Goal: Transaction & Acquisition: Purchase product/service

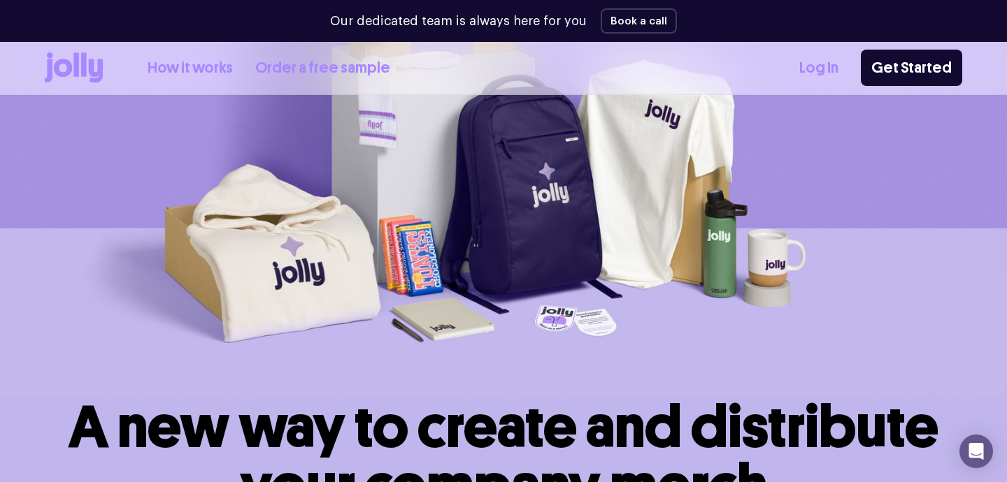
scroll to position [147, 0]
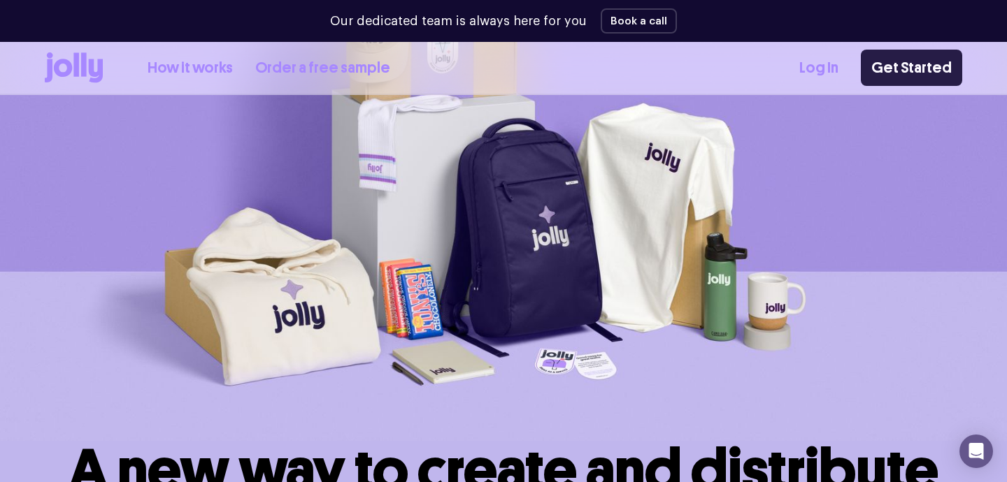
click at [914, 73] on link "Get Started" at bounding box center [910, 68] width 101 height 36
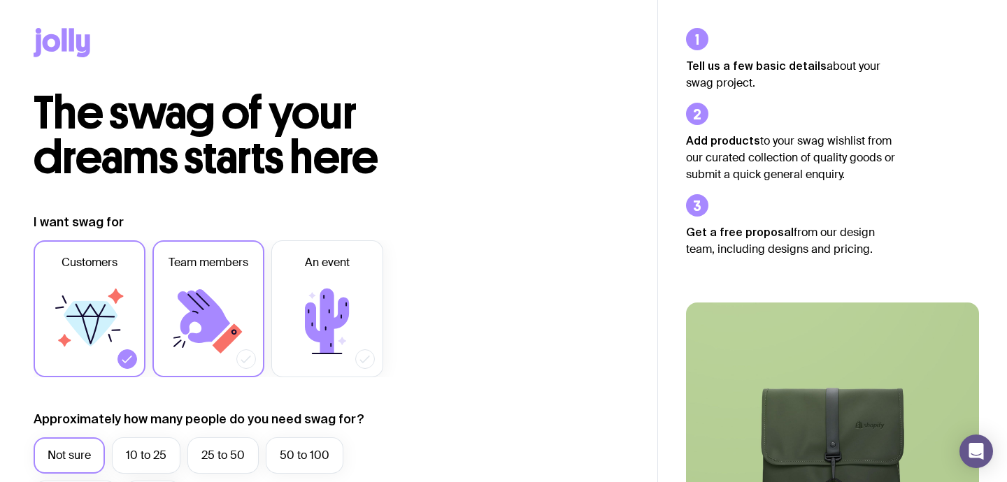
click at [261, 296] on label "Team members" at bounding box center [208, 308] width 112 height 137
click at [0, 0] on input "Team members" at bounding box center [0, 0] width 0 height 0
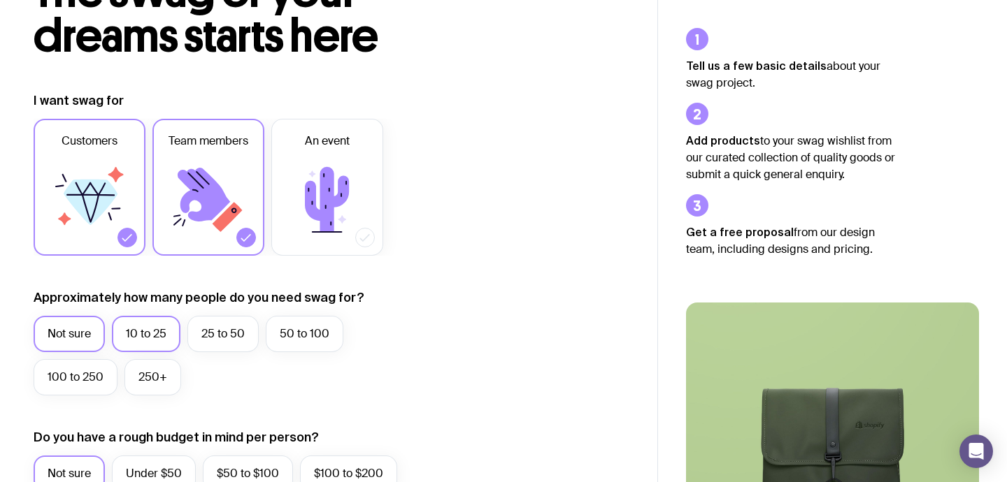
click at [160, 339] on label "10 to 25" at bounding box center [146, 334] width 68 height 36
click at [0, 0] on input "10 to 25" at bounding box center [0, 0] width 0 height 0
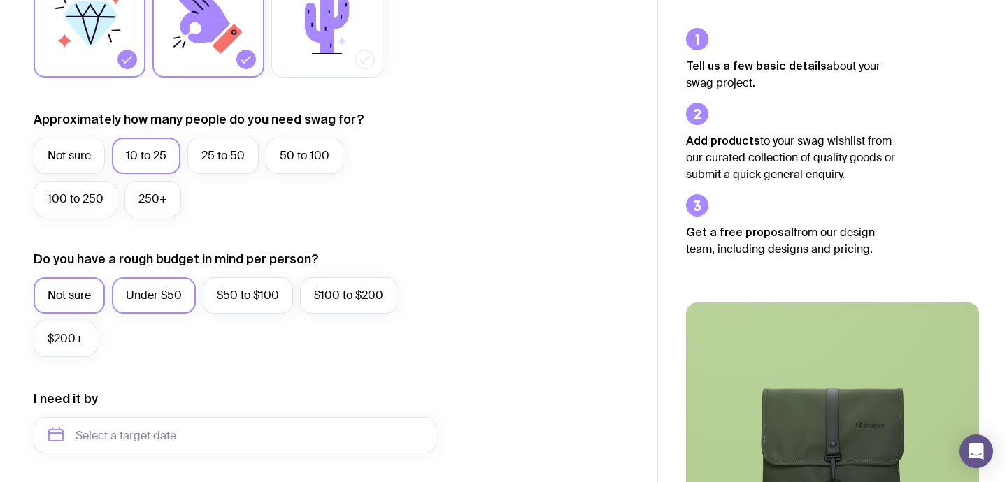
click at [151, 291] on label "Under $50" at bounding box center [154, 295] width 84 height 36
click at [0, 0] on input "Under $50" at bounding box center [0, 0] width 0 height 0
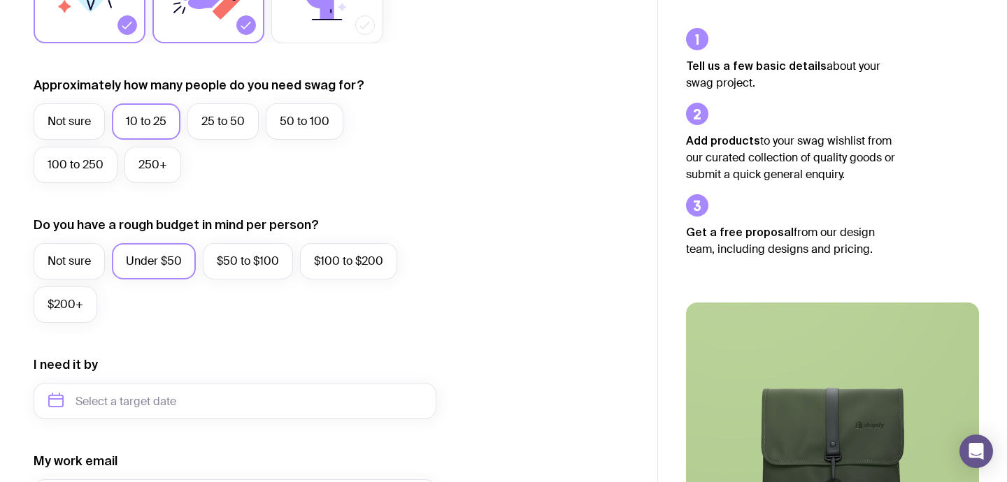
scroll to position [0, 0]
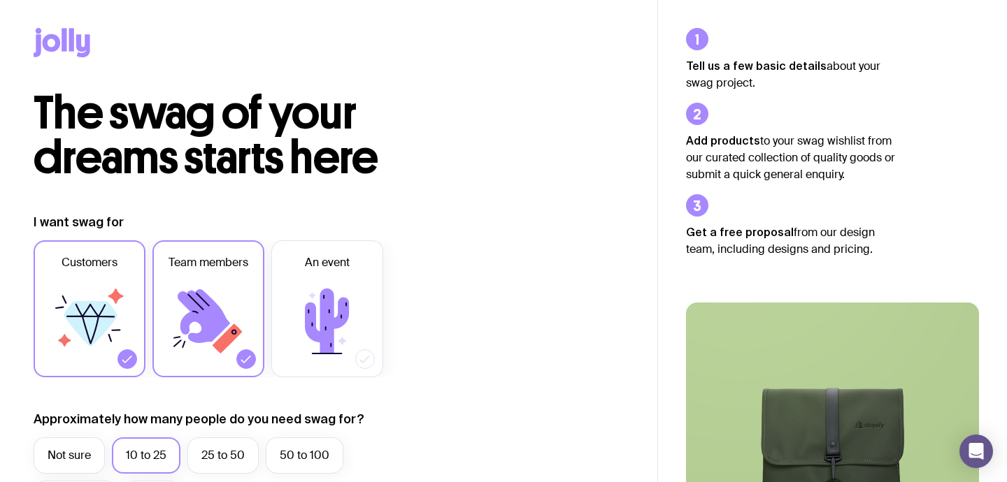
click at [64, 43] on icon at bounding box center [64, 39] width 5 height 23
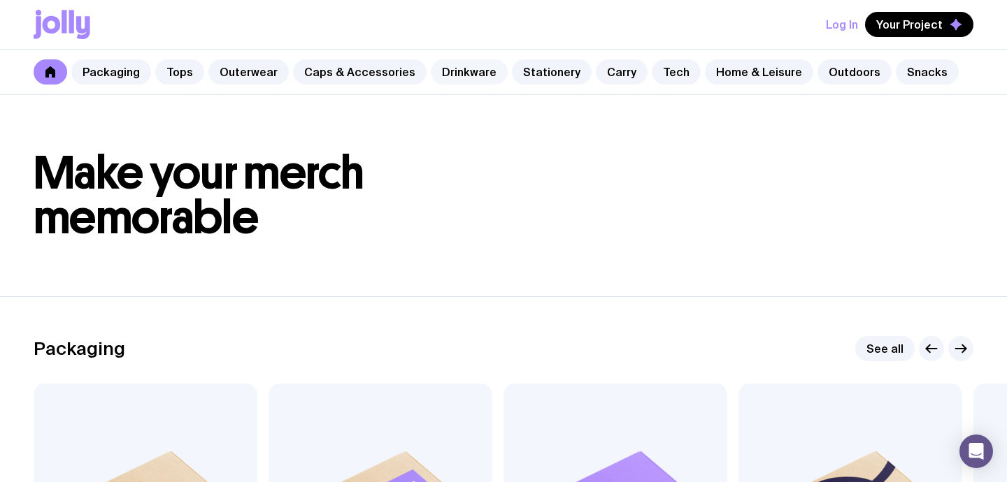
click at [457, 78] on link "Drinkware" at bounding box center [469, 71] width 77 height 25
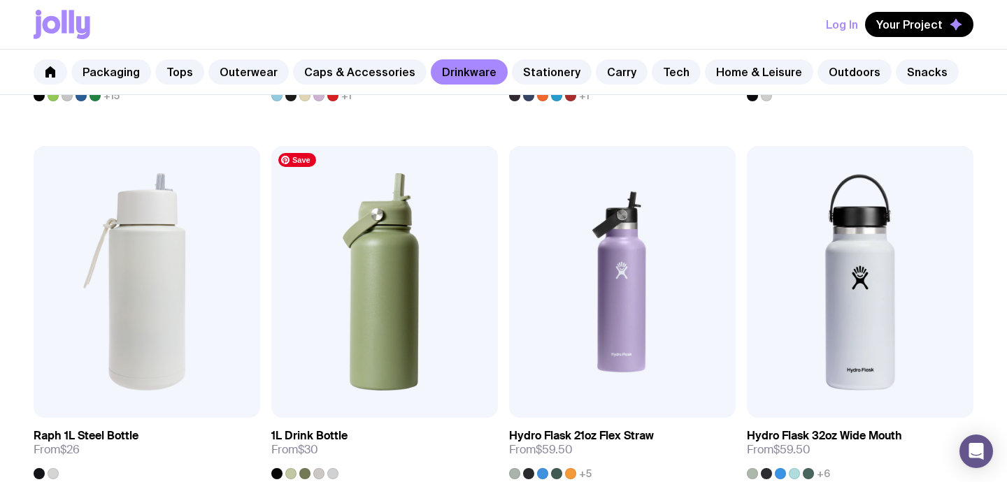
scroll to position [1703, 0]
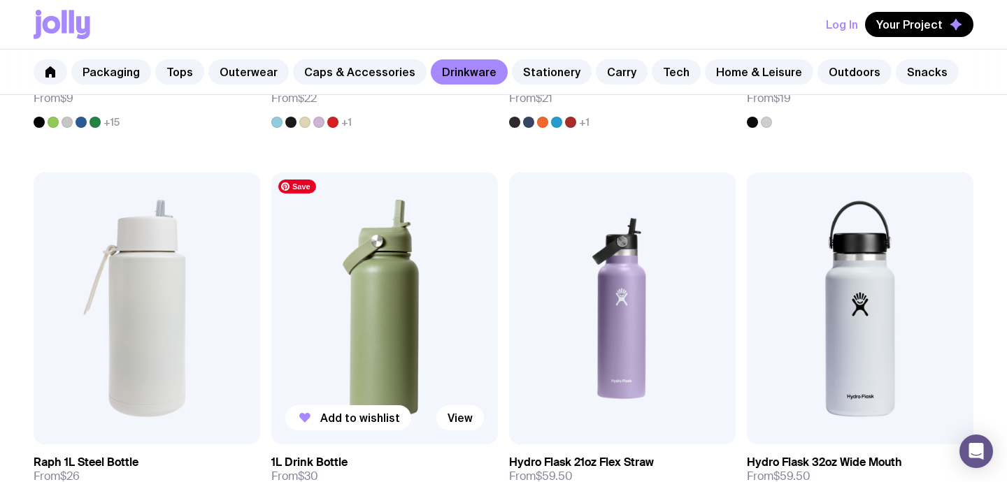
click at [431, 271] on img at bounding box center [384, 309] width 226 height 272
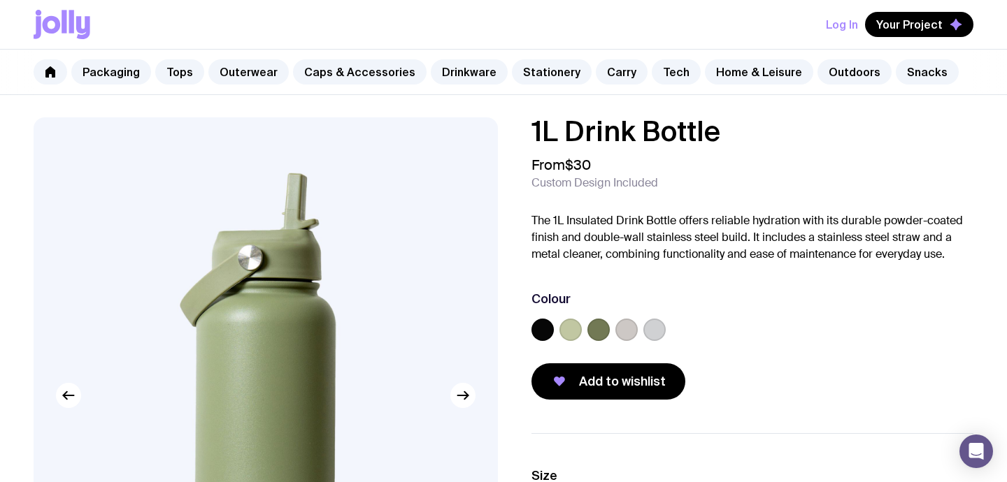
click at [659, 333] on label at bounding box center [654, 330] width 22 height 22
click at [0, 0] on input "radio" at bounding box center [0, 0] width 0 height 0
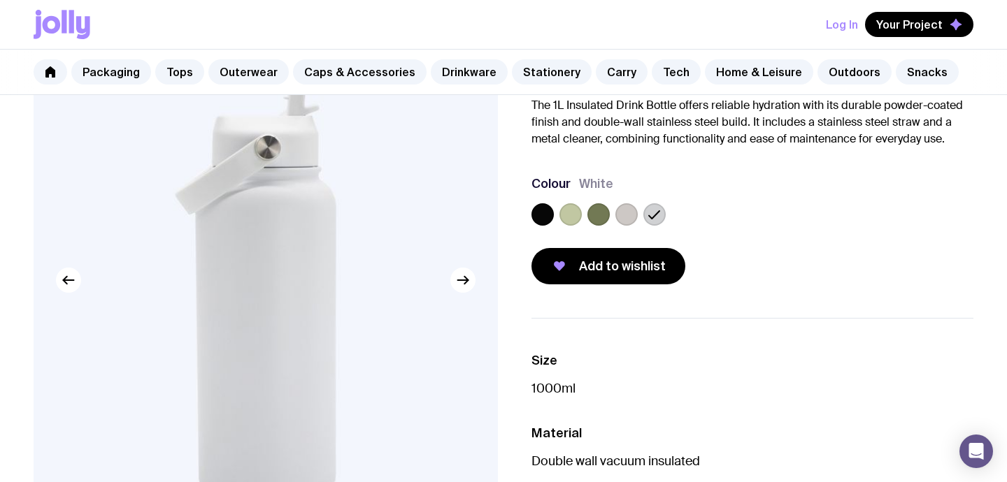
scroll to position [103, 0]
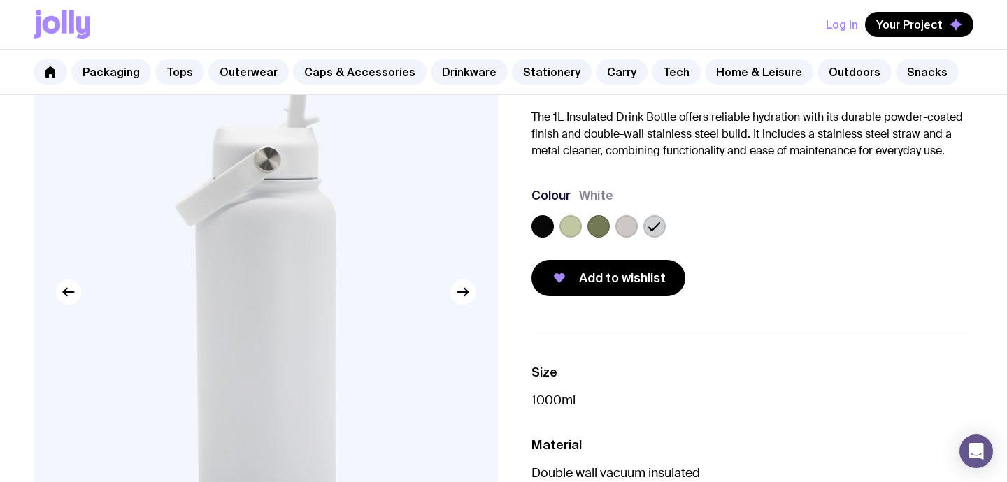
click at [625, 224] on label at bounding box center [626, 226] width 22 height 22
click at [0, 0] on input "radio" at bounding box center [0, 0] width 0 height 0
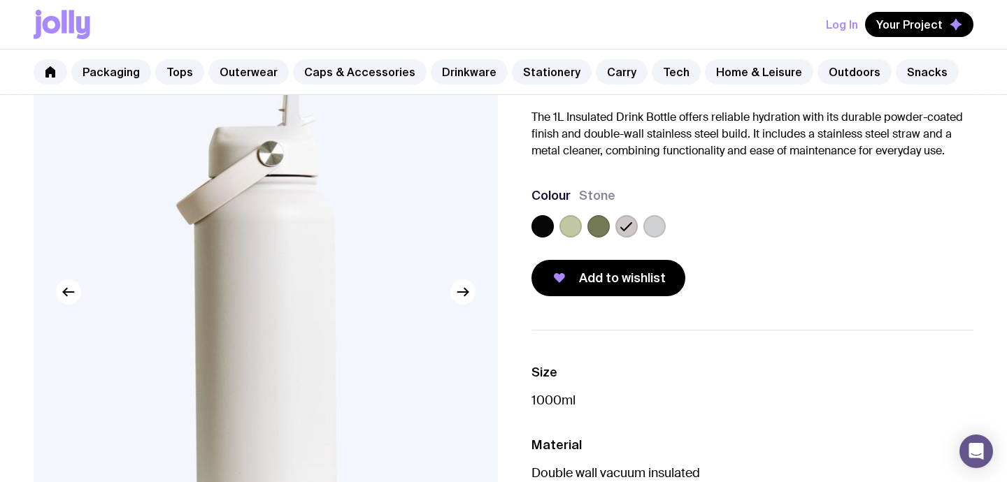
click at [656, 229] on label at bounding box center [654, 226] width 22 height 22
click at [0, 0] on input "radio" at bounding box center [0, 0] width 0 height 0
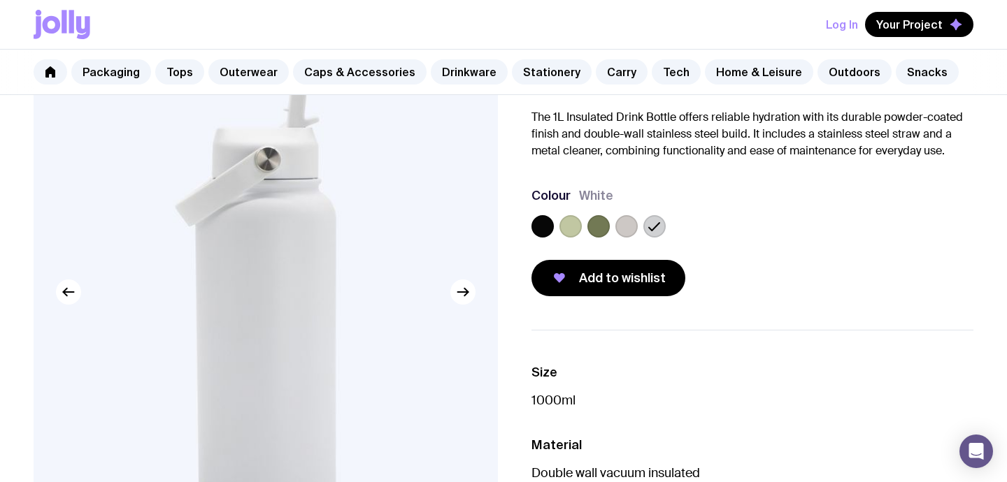
click at [635, 230] on label at bounding box center [626, 226] width 22 height 22
click at [0, 0] on input "radio" at bounding box center [0, 0] width 0 height 0
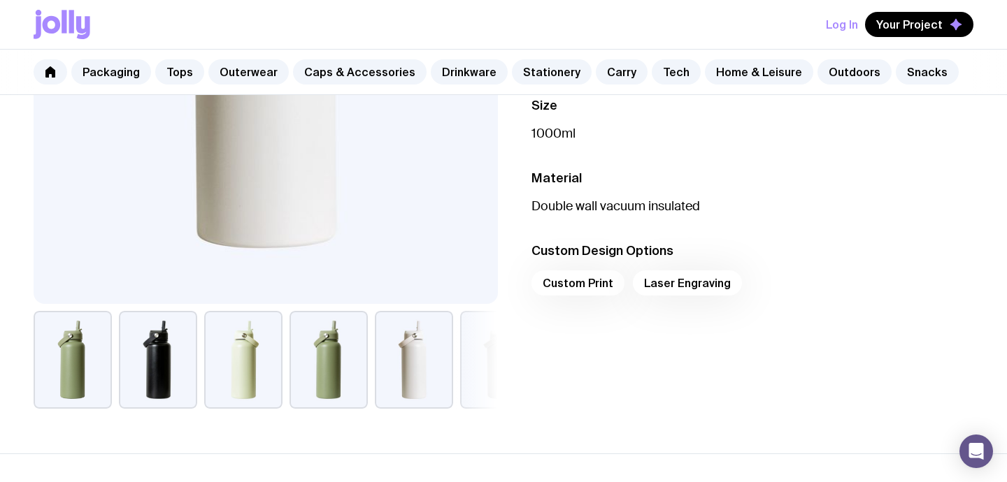
scroll to position [319, 0]
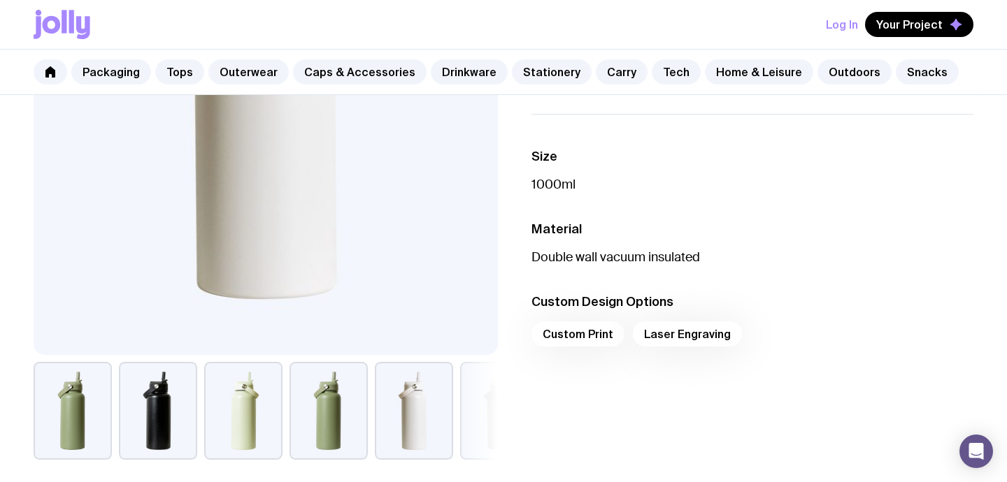
click at [587, 334] on div "Custom Print Laser Engraving" at bounding box center [752, 339] width 442 height 34
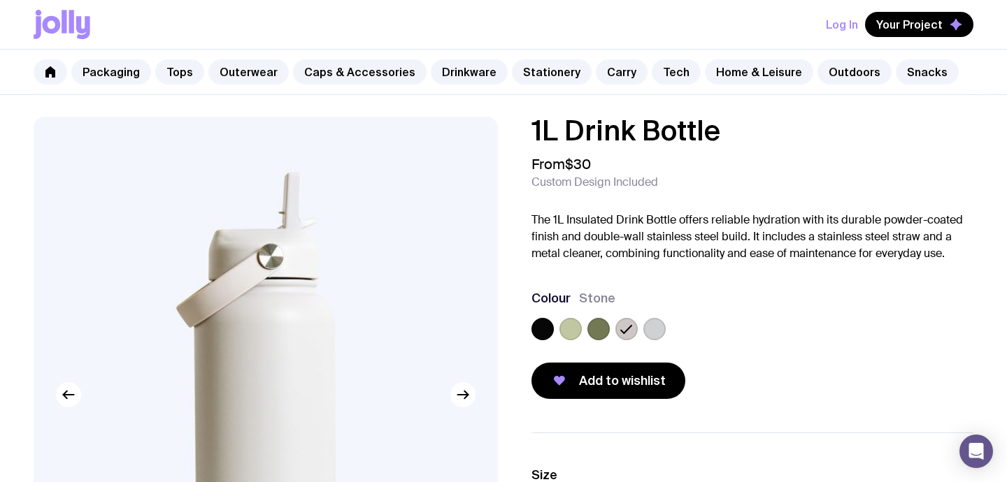
scroll to position [0, 0]
click at [468, 385] on button "button" at bounding box center [462, 395] width 25 height 25
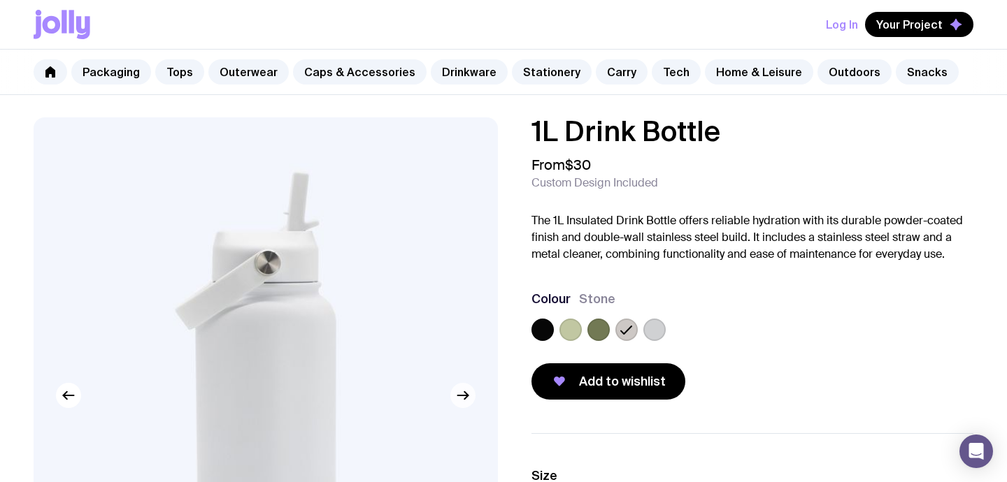
click at [468, 385] on button "button" at bounding box center [462, 395] width 25 height 25
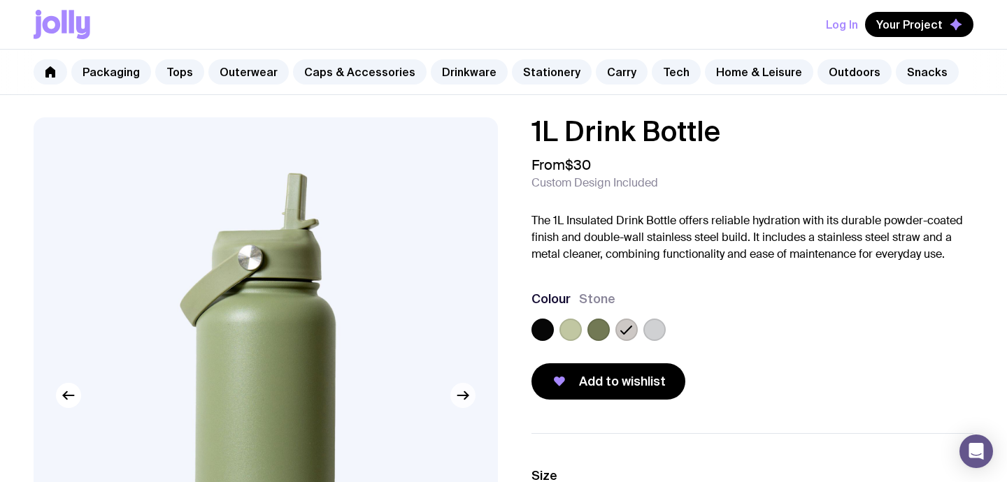
click at [468, 385] on button "button" at bounding box center [462, 395] width 25 height 25
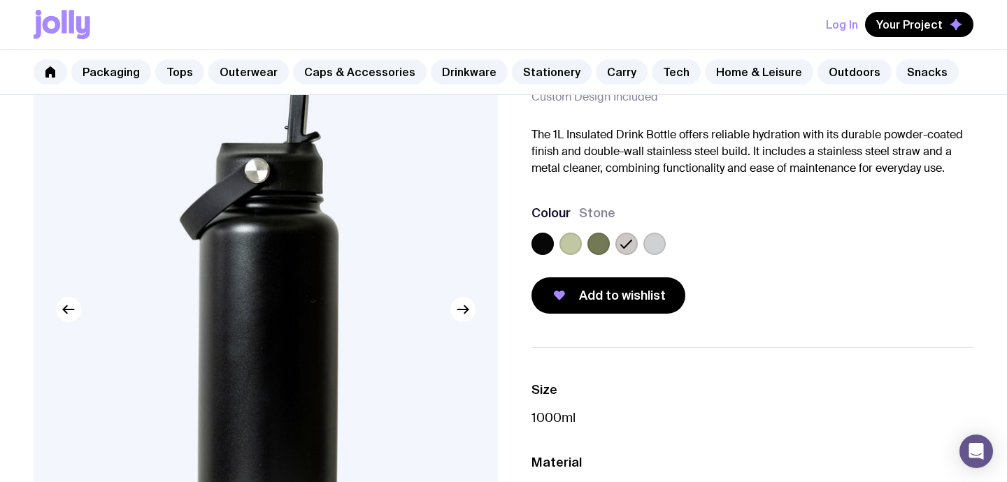
scroll to position [87, 0]
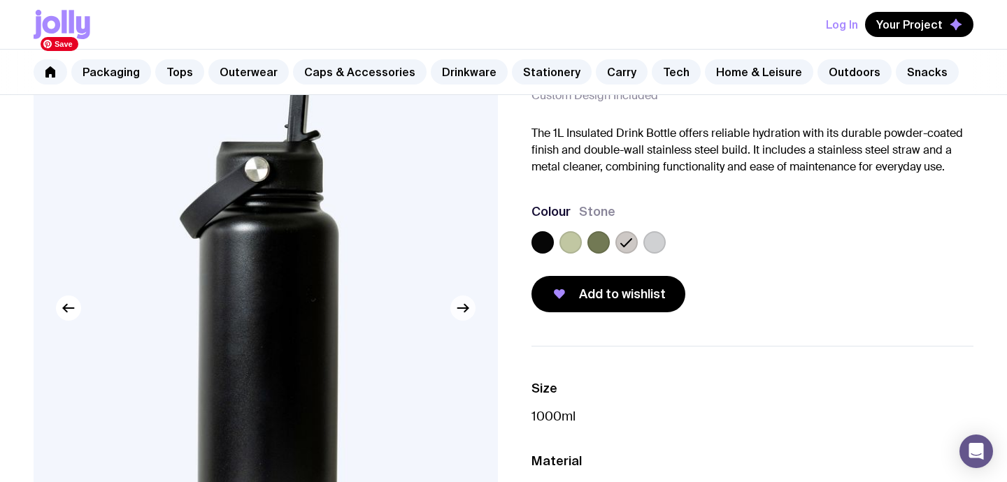
click at [459, 314] on icon "button" at bounding box center [462, 308] width 17 height 17
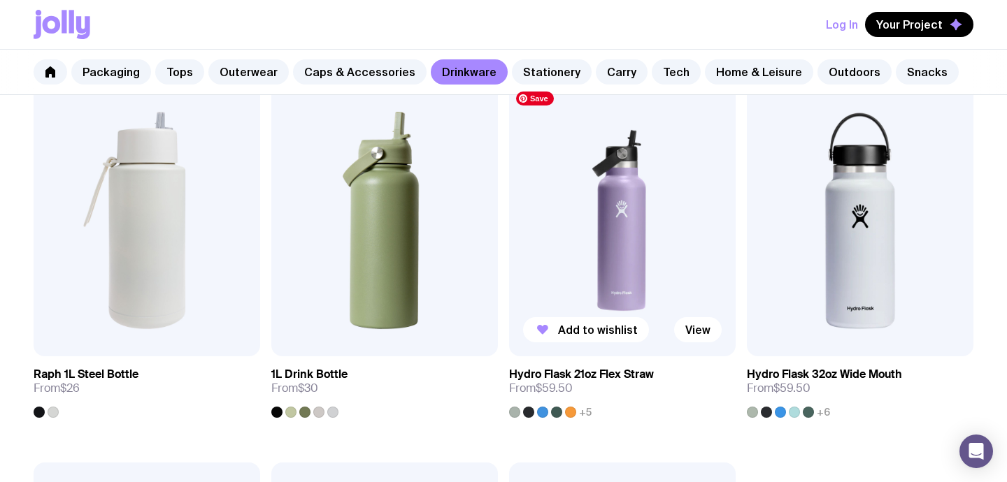
scroll to position [1790, 0]
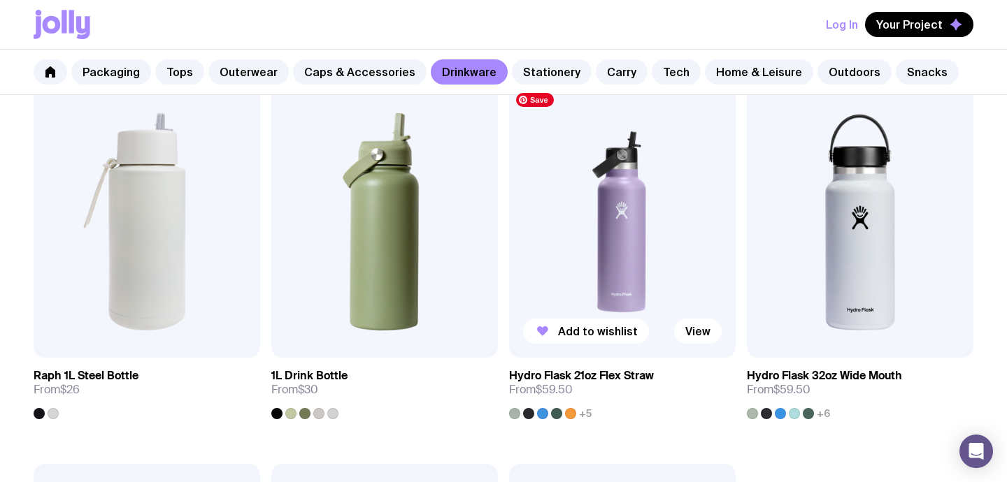
click at [612, 236] on img at bounding box center [622, 222] width 226 height 272
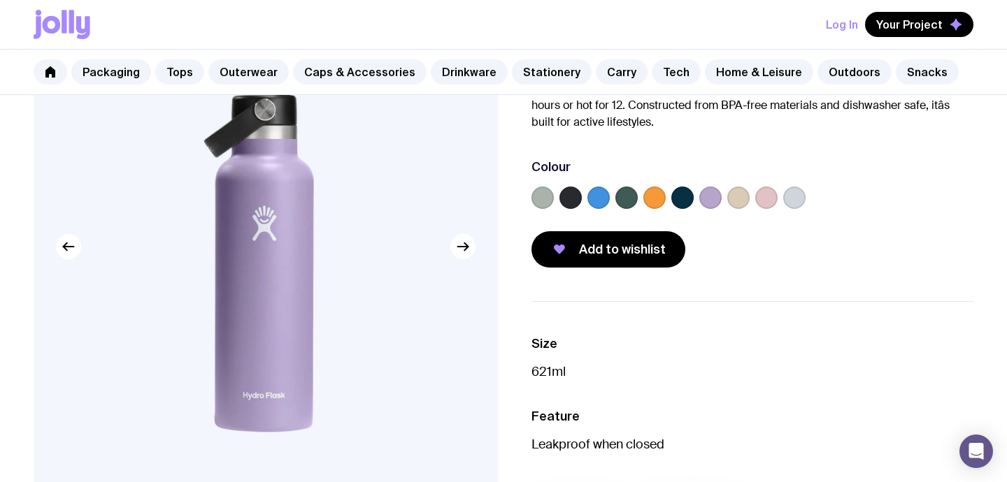
scroll to position [154, 0]
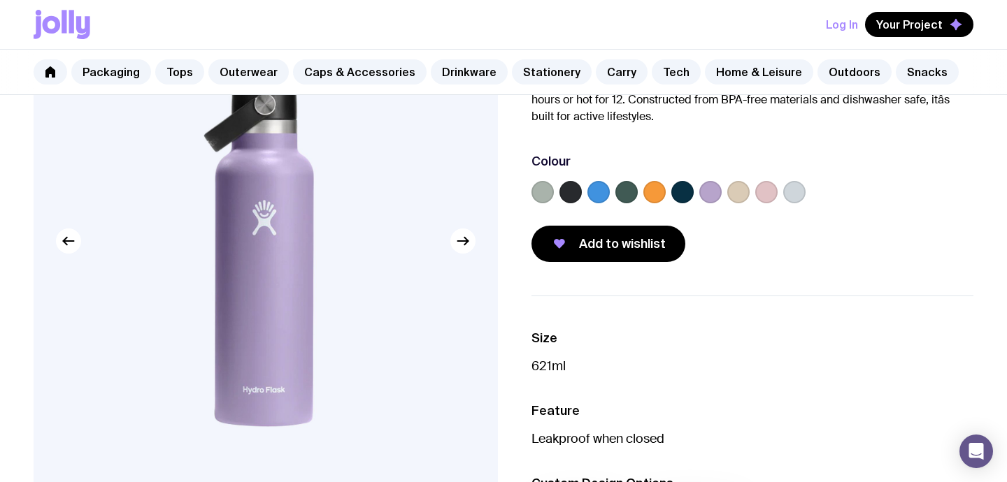
click at [597, 191] on label at bounding box center [598, 192] width 22 height 22
click at [0, 0] on input "radio" at bounding box center [0, 0] width 0 height 0
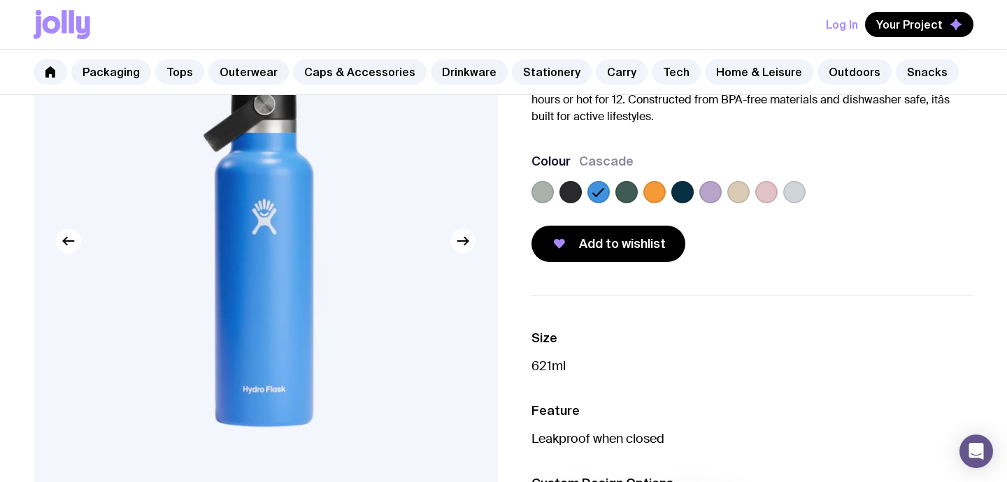
click at [457, 247] on icon "button" at bounding box center [462, 241] width 17 height 17
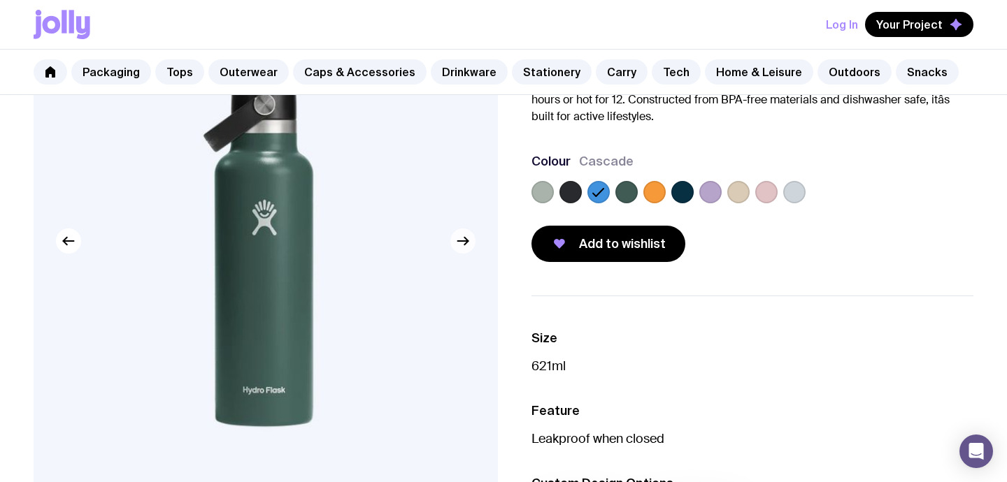
click at [457, 247] on icon "button" at bounding box center [462, 241] width 17 height 17
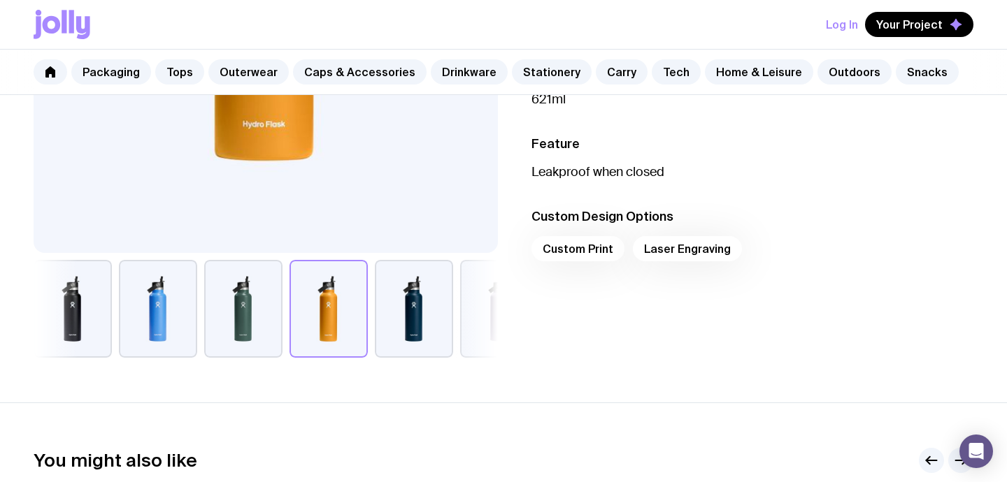
scroll to position [485, 0]
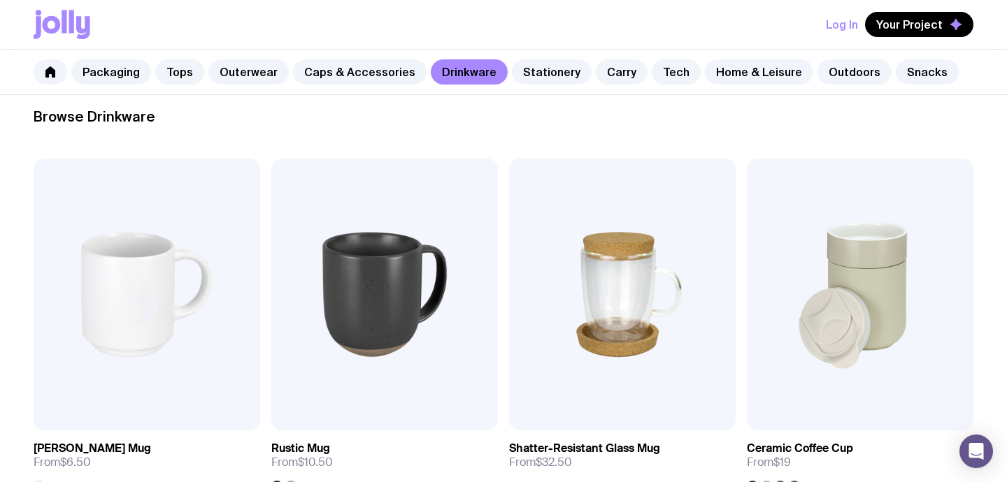
scroll to position [176, 0]
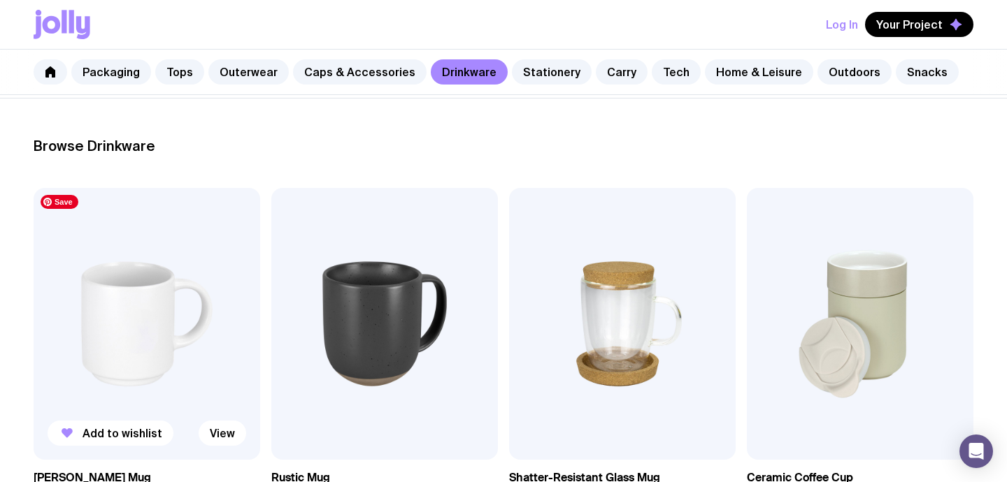
click at [165, 316] on img at bounding box center [147, 324] width 226 height 272
